Goal: Task Accomplishment & Management: Use online tool/utility

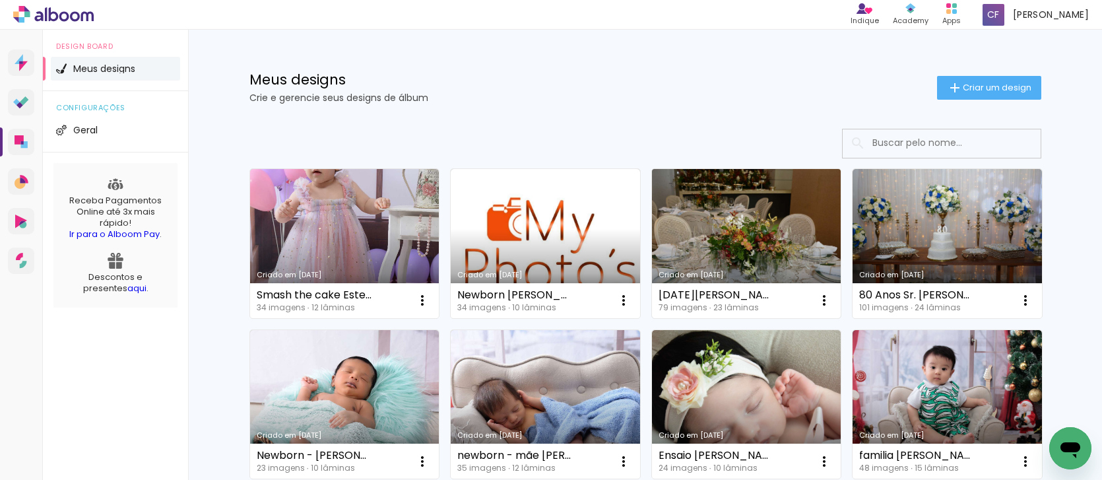
click at [731, 212] on link "Criado em [DATE]" at bounding box center [746, 243] width 189 height 149
